Goal: Information Seeking & Learning: Check status

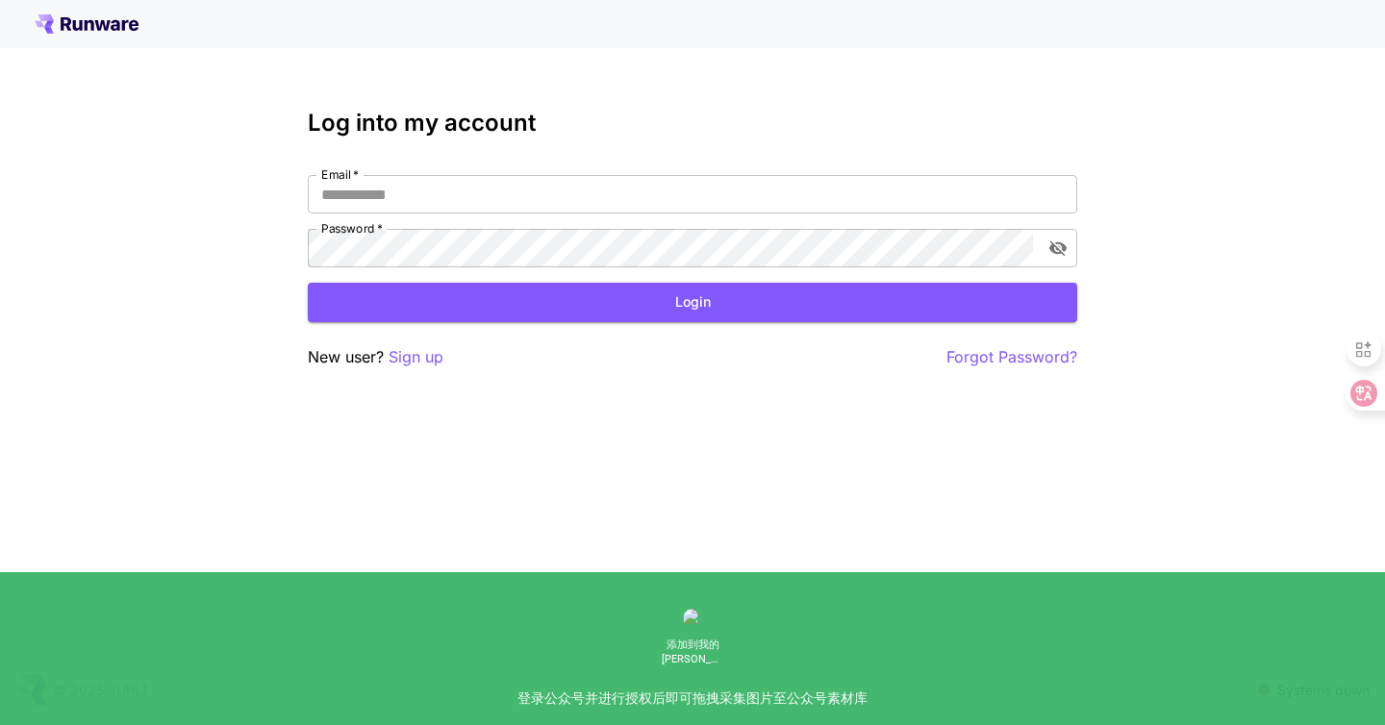
click at [69, 16] on icon at bounding box center [87, 23] width 104 height 19
click at [1301, 688] on p "Systems down" at bounding box center [1323, 690] width 92 height 20
click at [1264, 690] on span at bounding box center [1264, 690] width 12 height 12
